Goal: Information Seeking & Learning: Understand process/instructions

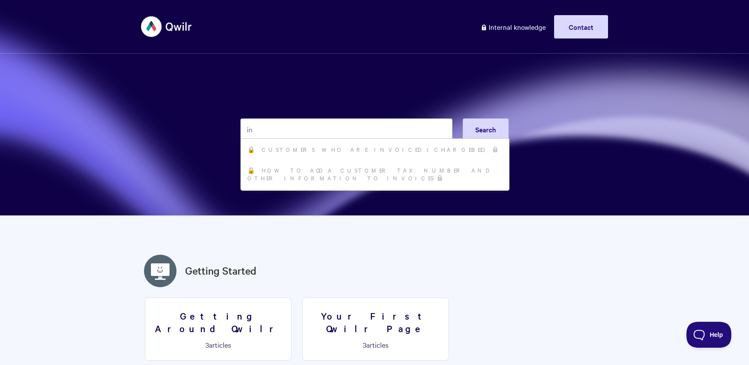
type input "i"
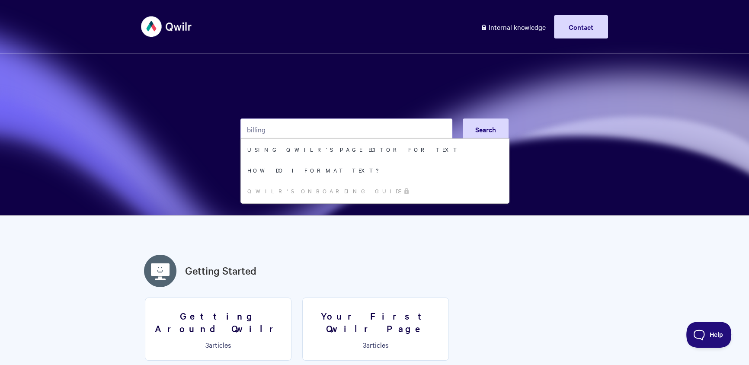
type input "billing"
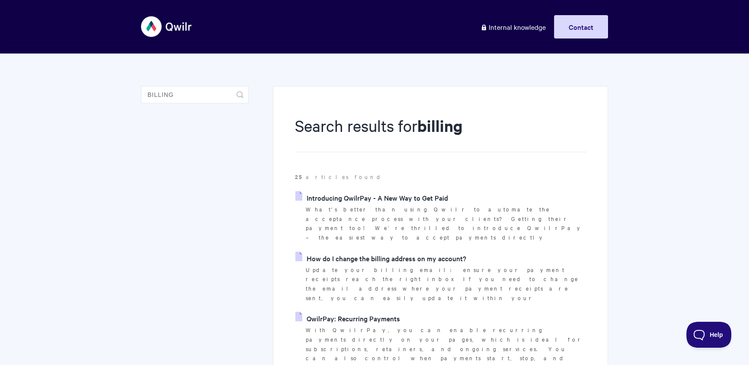
click at [382, 252] on link "How do I change the billing address on my account?" at bounding box center [380, 258] width 171 height 13
